Goal: Check status

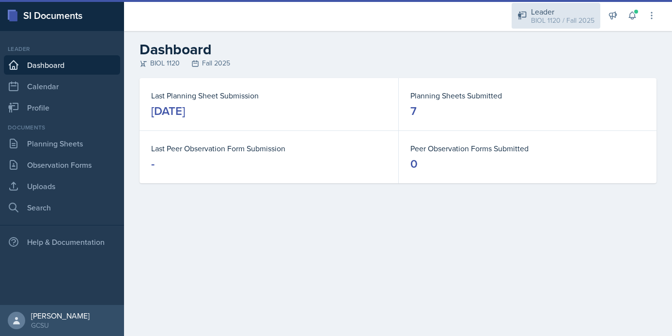
click at [572, 19] on div "BIOL 1120 / Fall 2025" at bounding box center [562, 20] width 63 height 10
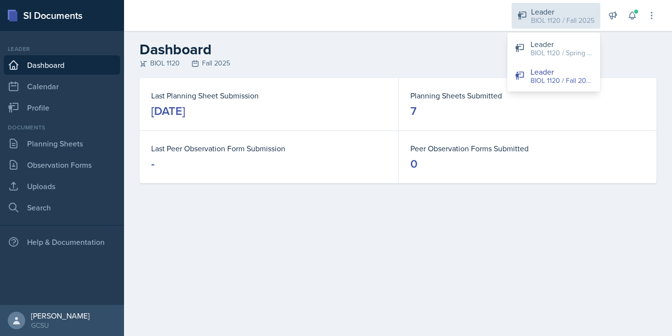
click at [572, 19] on div "BIOL 1120 / Fall 2025" at bounding box center [562, 20] width 63 height 10
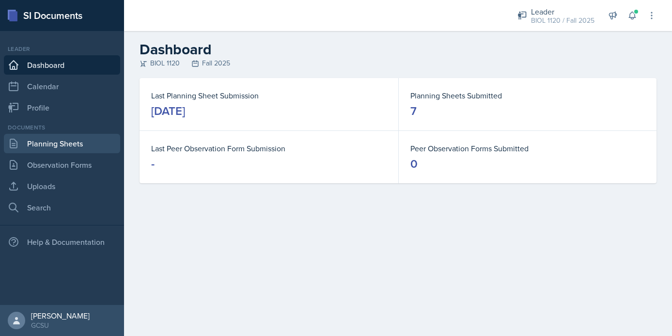
click at [64, 143] on link "Planning Sheets" at bounding box center [62, 143] width 116 height 19
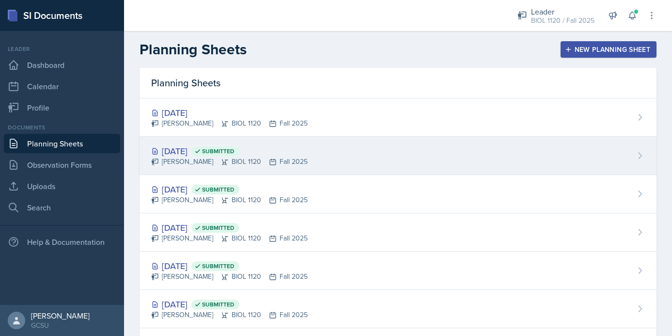
click at [392, 154] on div "[DATE] Submitted [PERSON_NAME] BIOL 1120 Fall 2025" at bounding box center [397, 156] width 517 height 38
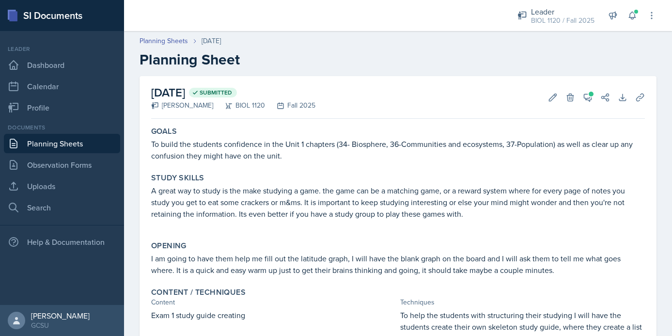
scroll to position [427, 0]
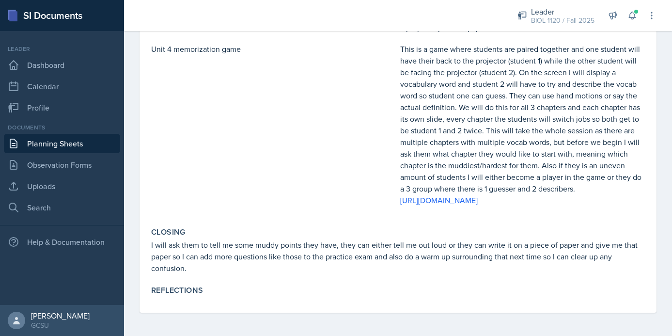
click at [54, 143] on link "Planning Sheets" at bounding box center [62, 143] width 116 height 19
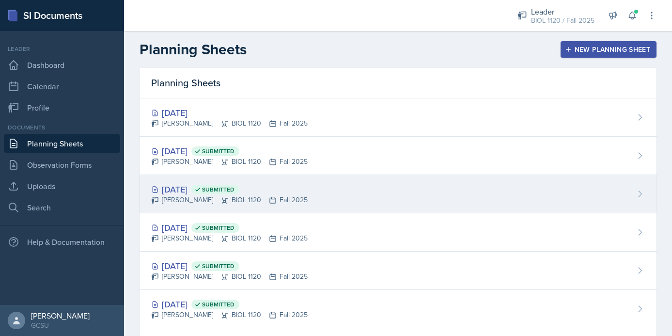
click at [324, 197] on div "[DATE] Submitted [PERSON_NAME] BIOL 1120 Fall 2025" at bounding box center [397, 194] width 517 height 38
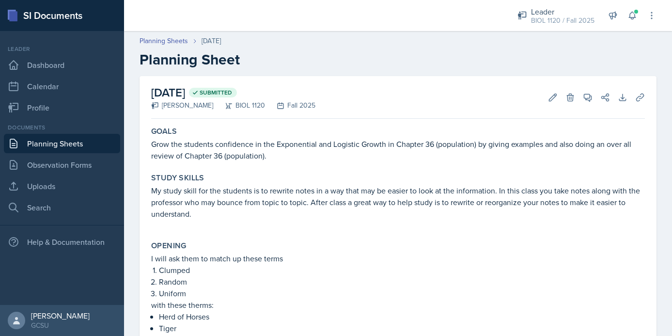
click at [74, 144] on link "Planning Sheets" at bounding box center [62, 143] width 116 height 19
